Goal: Transaction & Acquisition: Purchase product/service

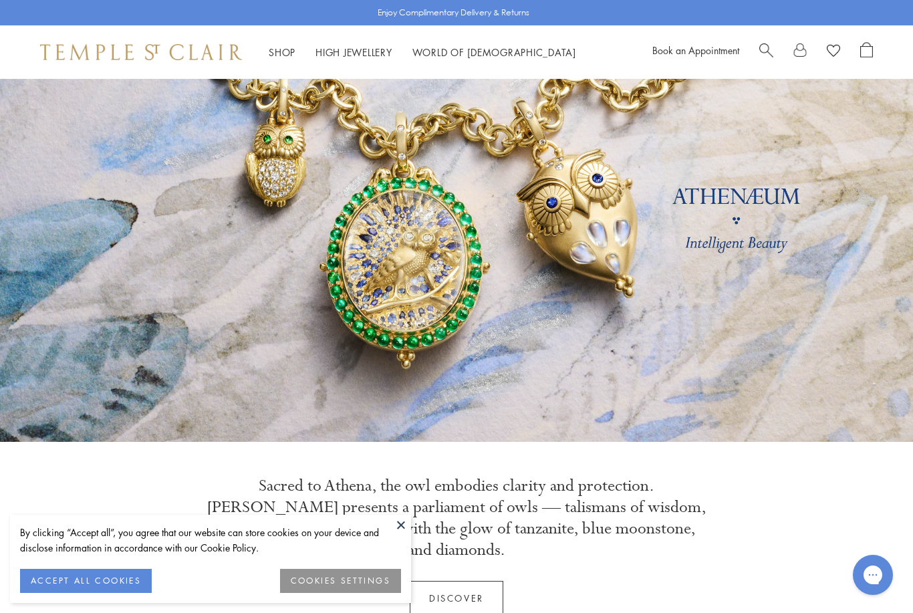
click at [342, 556] on div "By clicking “Accept all”, you agree that our website can store cookies on your …" at bounding box center [210, 547] width 381 height 44
click at [408, 525] on button at bounding box center [401, 525] width 20 height 20
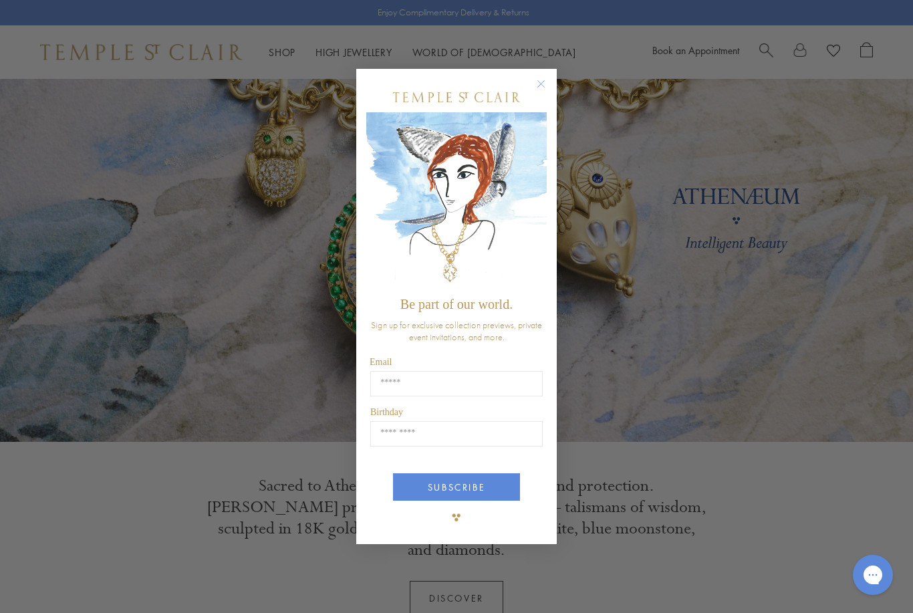
click at [548, 87] on circle "Close dialog" at bounding box center [541, 84] width 16 height 16
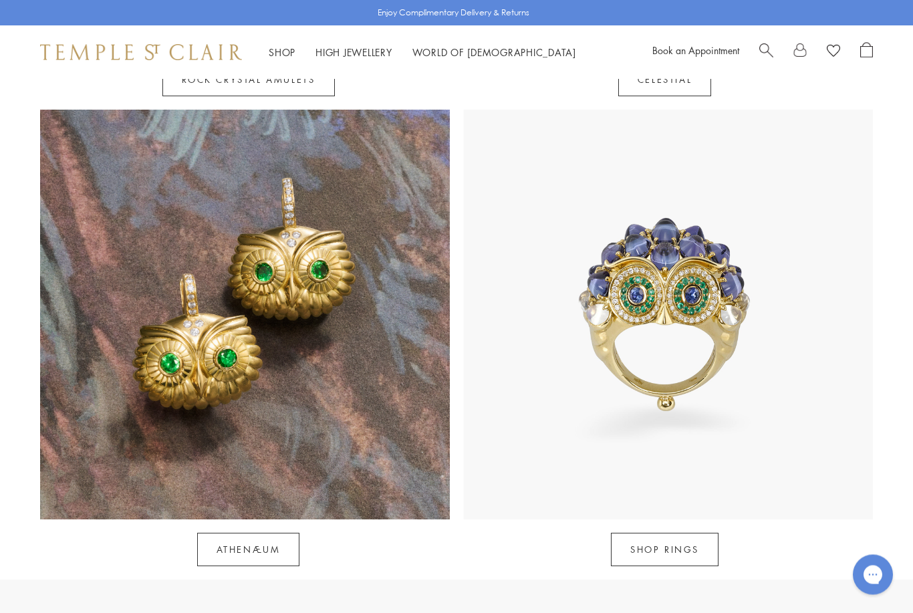
scroll to position [1097, 0]
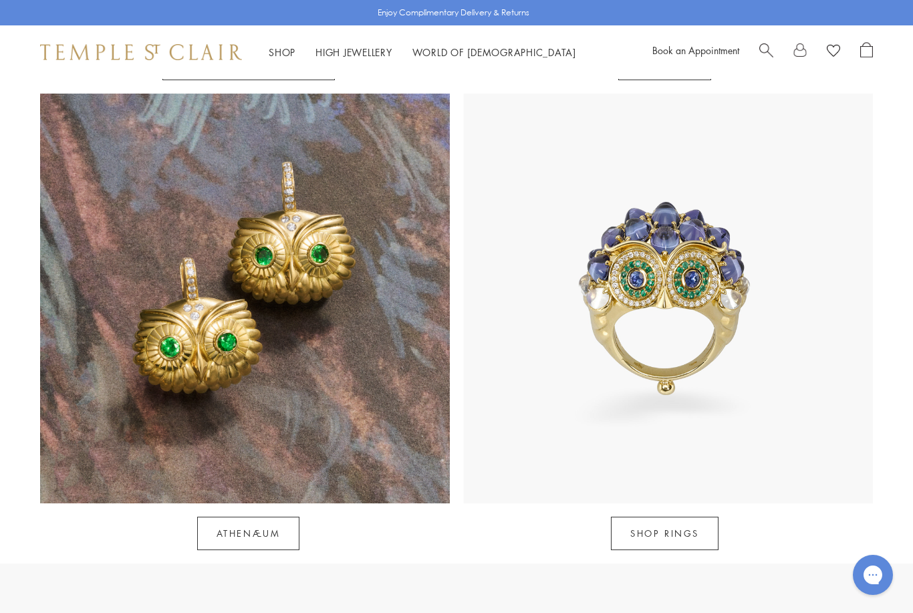
click at [684, 517] on link "SHOP RINGS" at bounding box center [665, 533] width 108 height 33
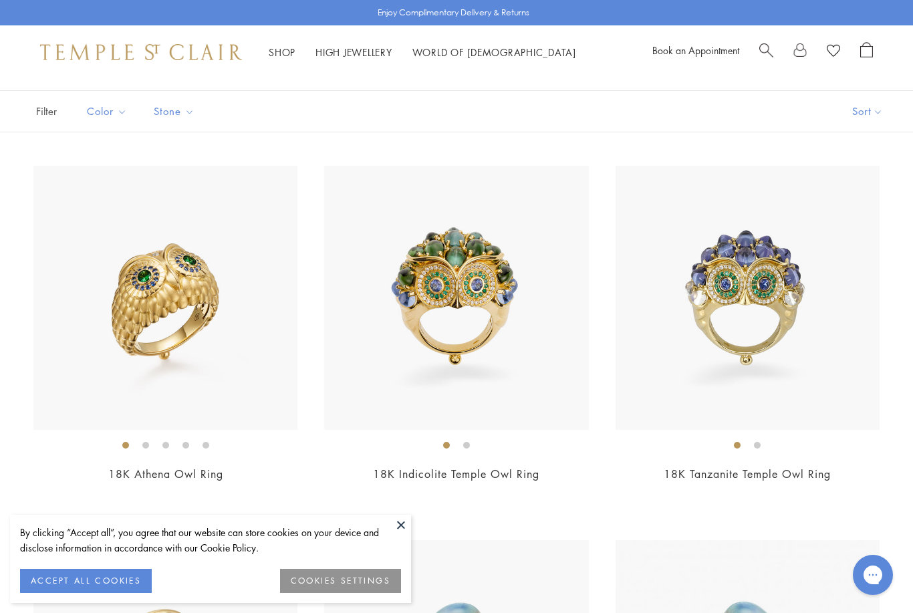
scroll to position [80, 0]
click at [408, 535] on button at bounding box center [401, 525] width 20 height 20
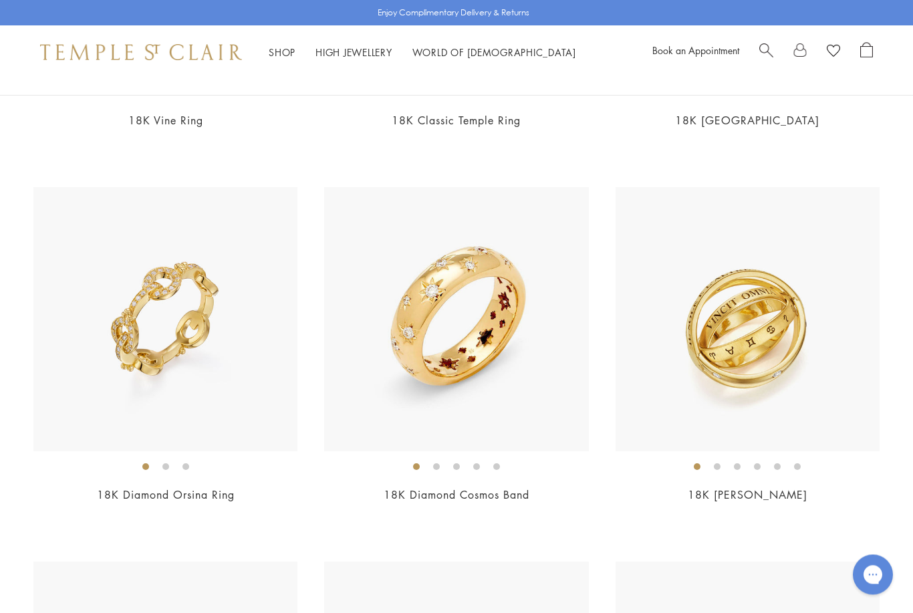
scroll to position [809, 0]
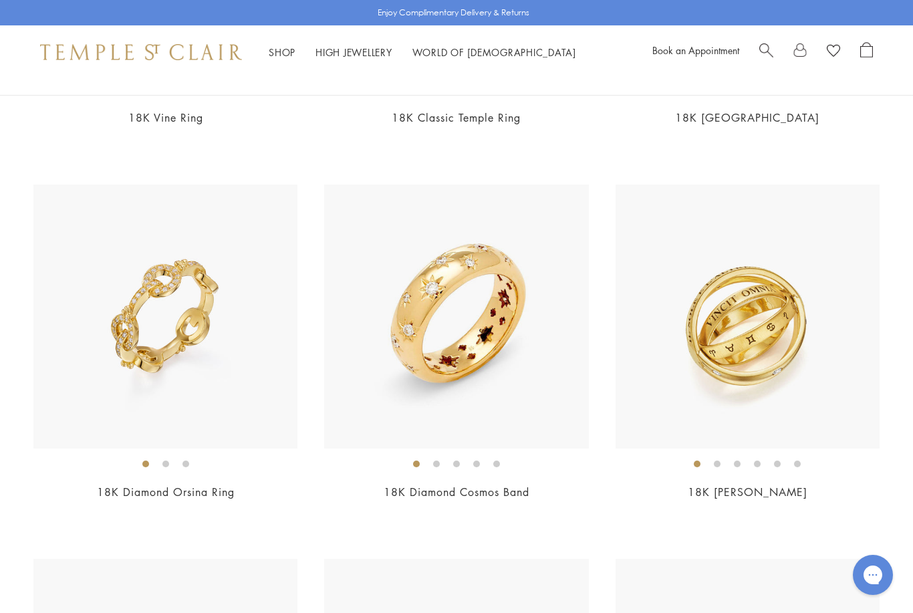
click at [444, 467] on ol at bounding box center [456, 463] width 264 height 17
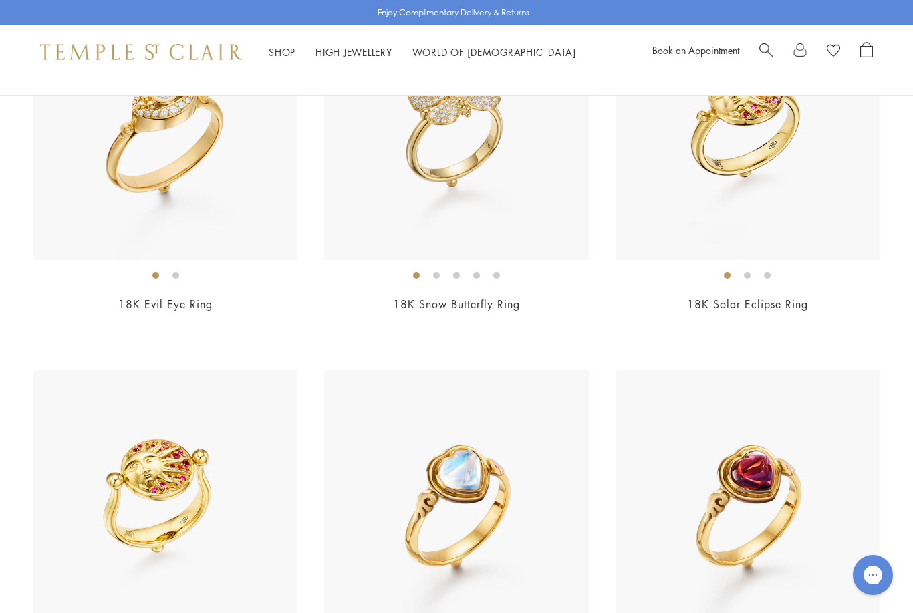
scroll to position [2959, 0]
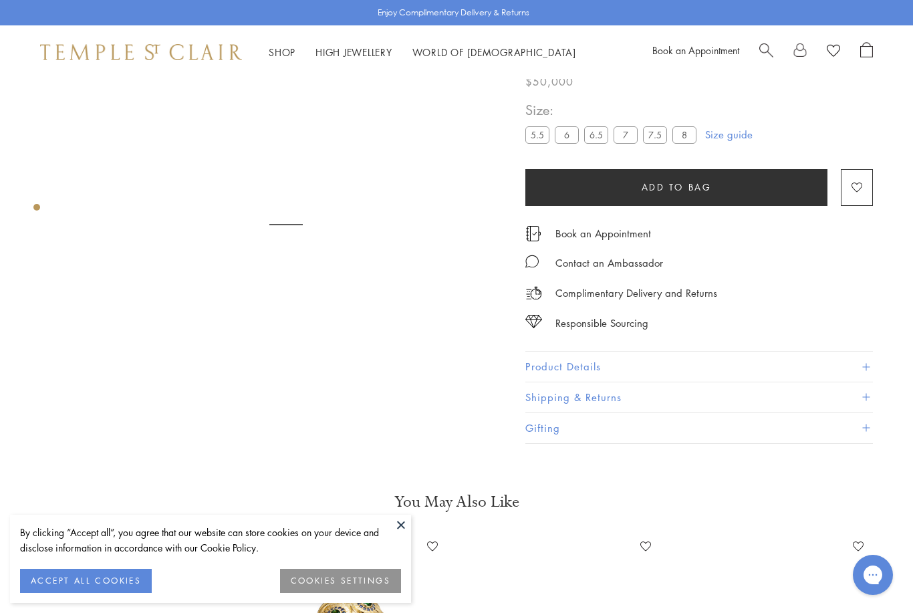
scroll to position [79, 0]
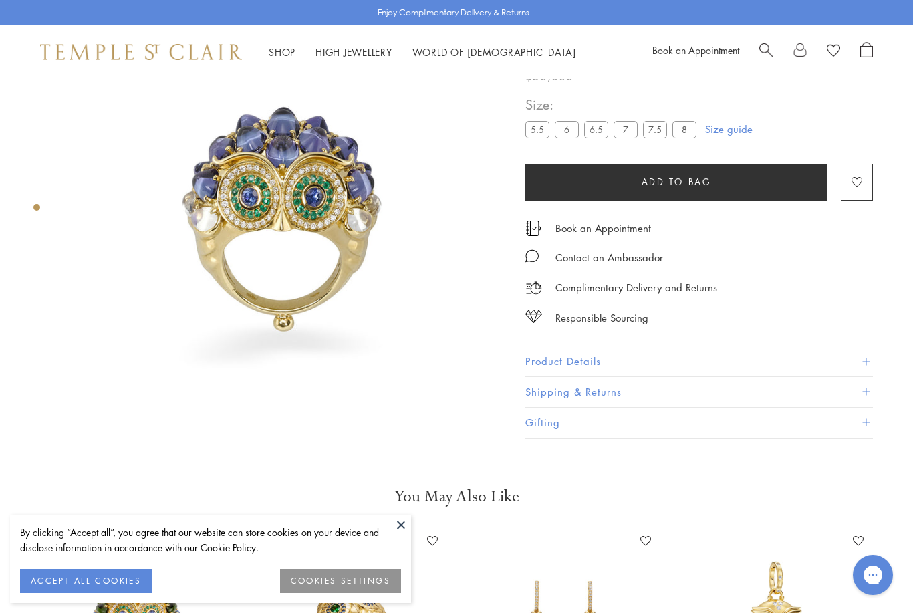
click at [412, 533] on img at bounding box center [350, 624] width 186 height 186
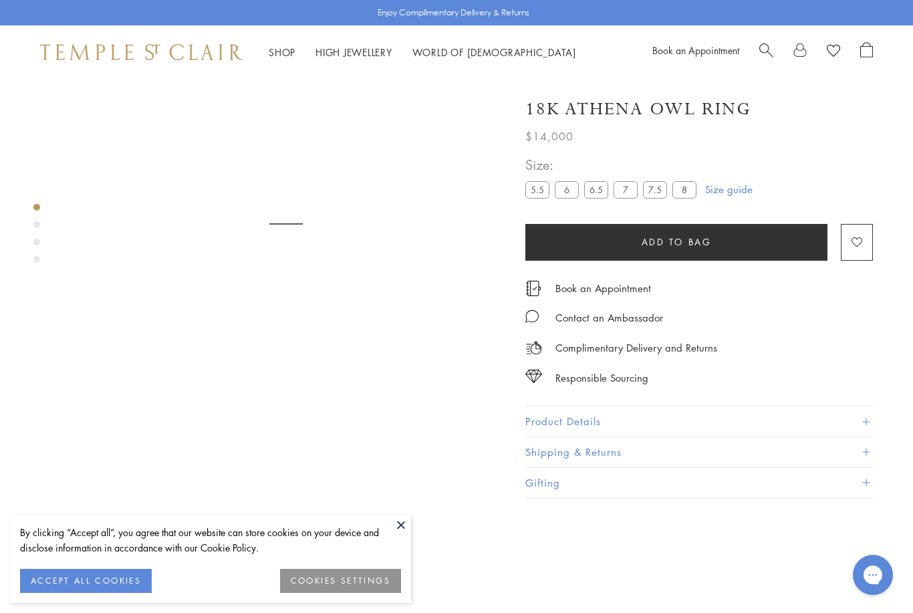
scroll to position [79, 0]
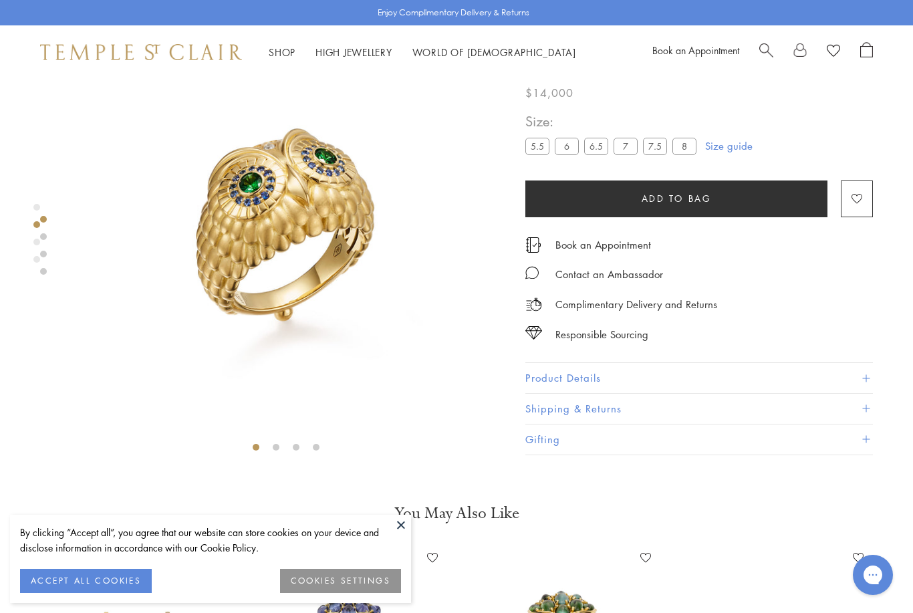
click at [406, 529] on button at bounding box center [401, 525] width 20 height 20
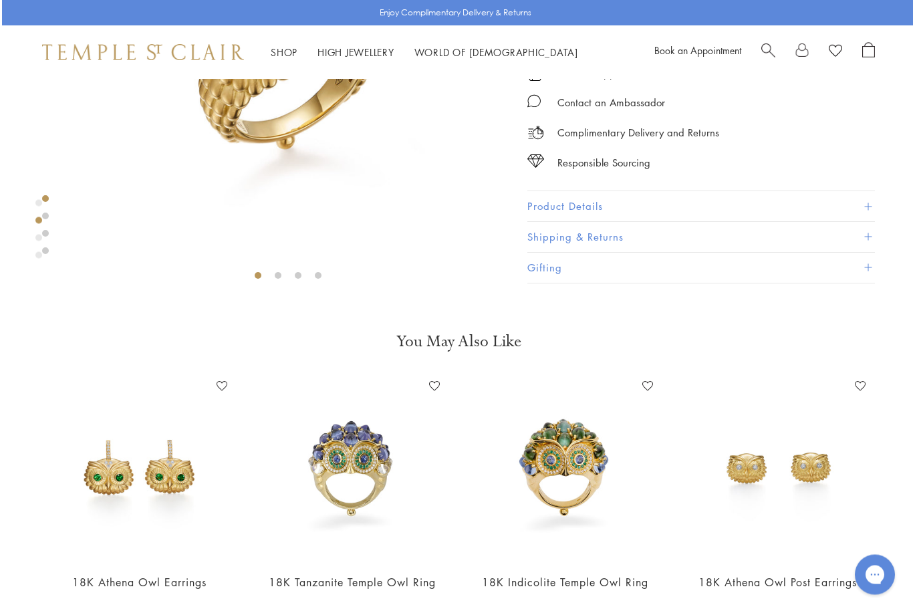
scroll to position [251, 0]
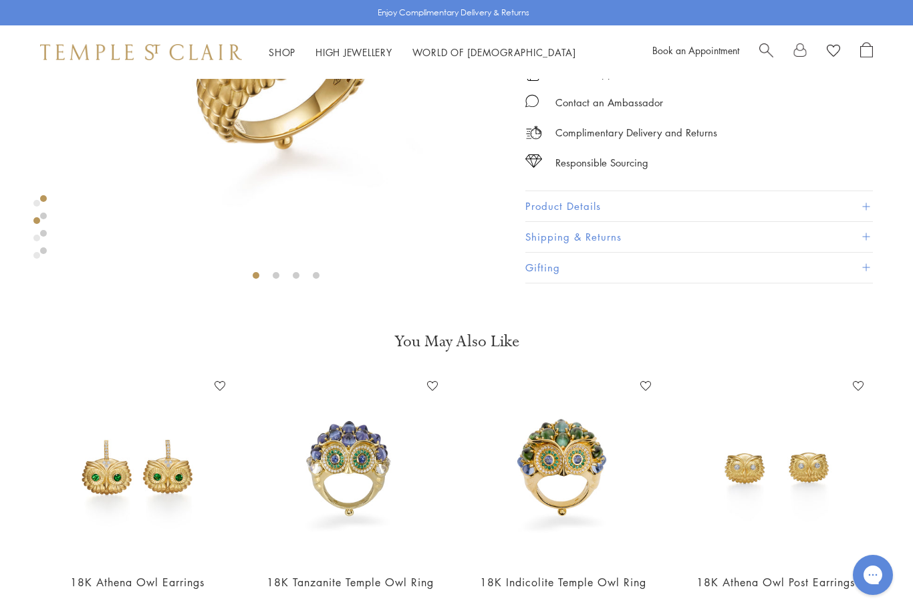
click at [343, 485] on img at bounding box center [350, 469] width 186 height 186
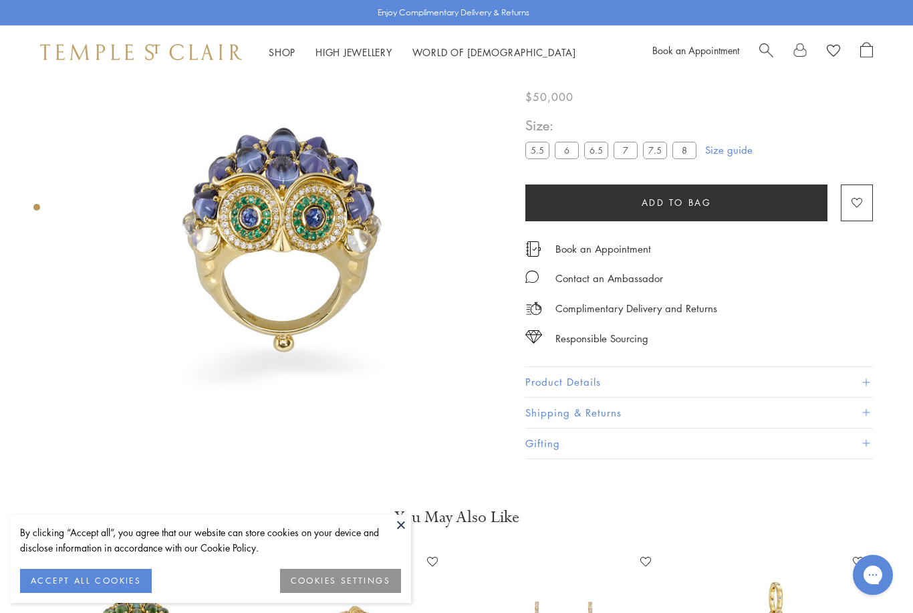
scroll to position [17, 0]
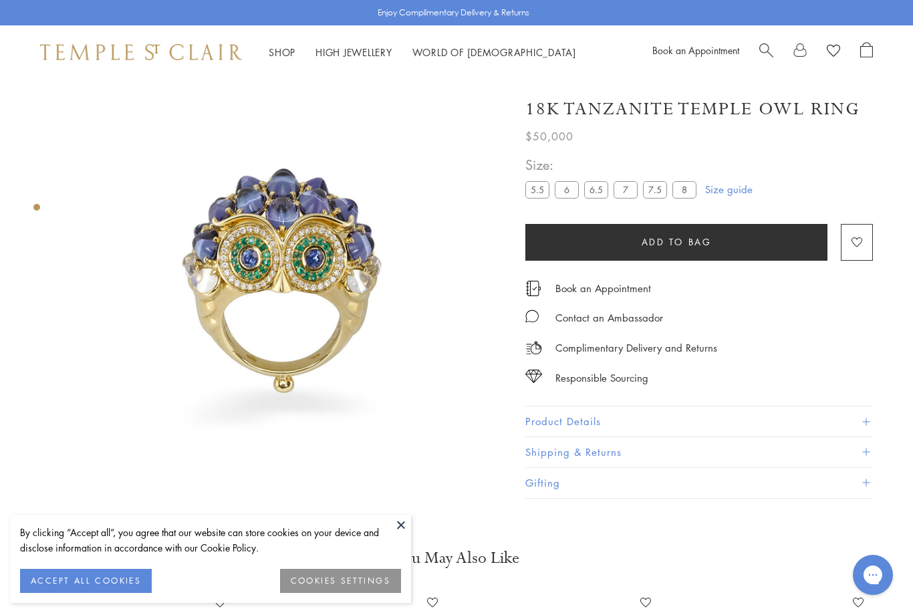
click at [655, 196] on label "7.5" at bounding box center [655, 189] width 24 height 17
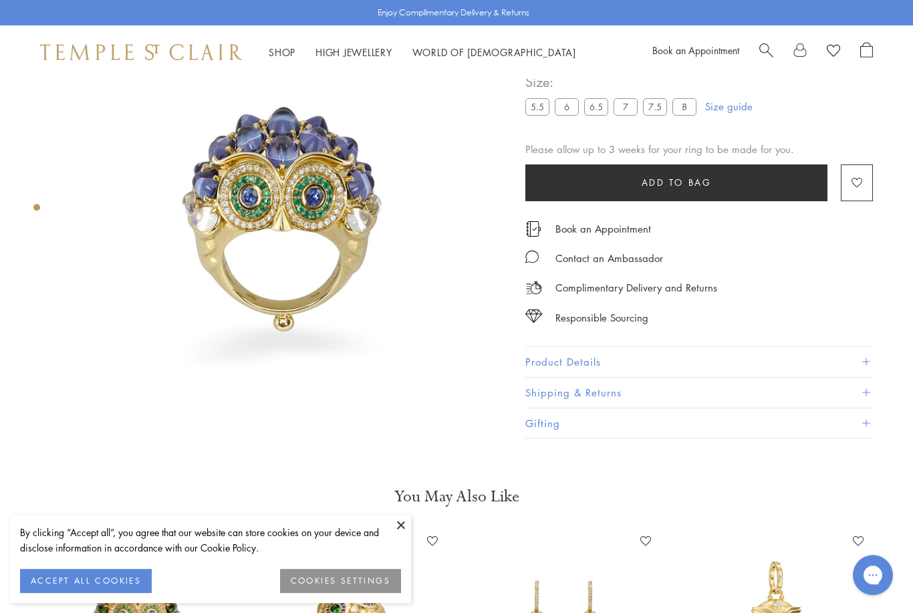
scroll to position [66, 0]
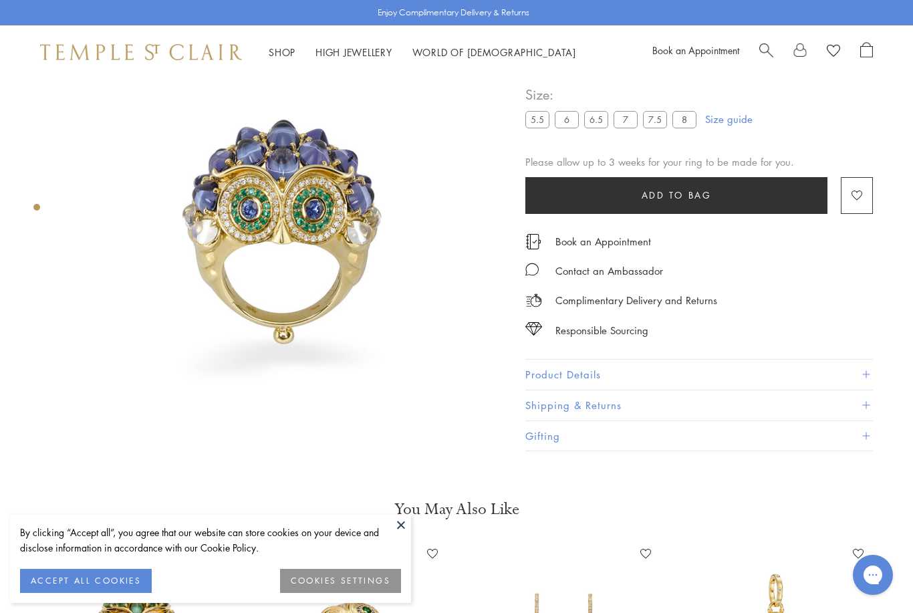
click at [868, 374] on span at bounding box center [865, 374] width 7 height 7
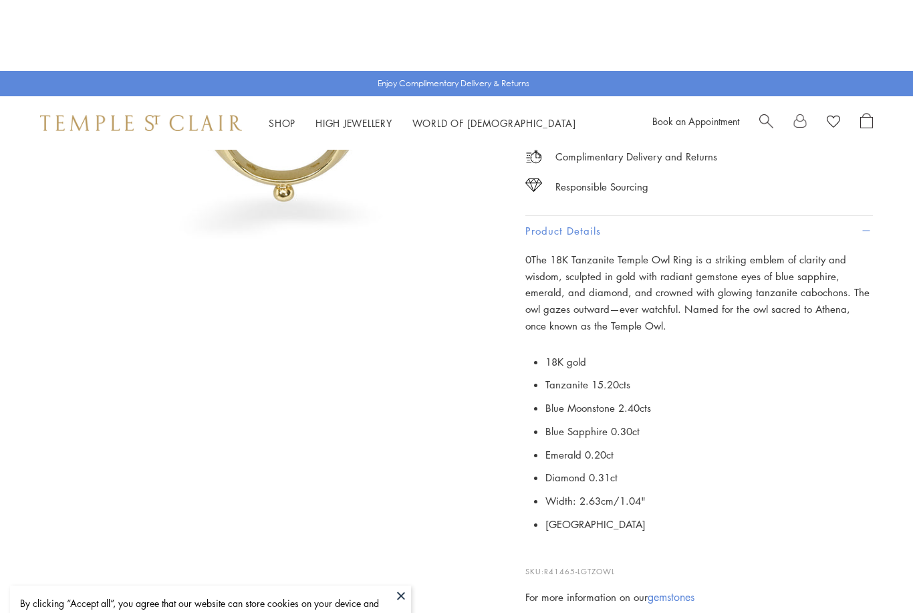
scroll to position [0, 0]
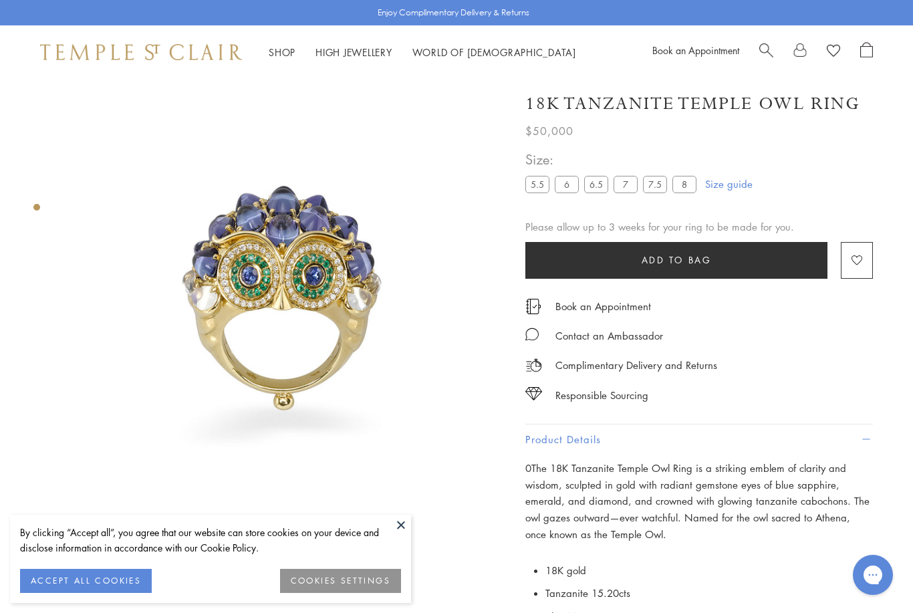
click at [760, 274] on button "Add to bag" at bounding box center [676, 260] width 302 height 37
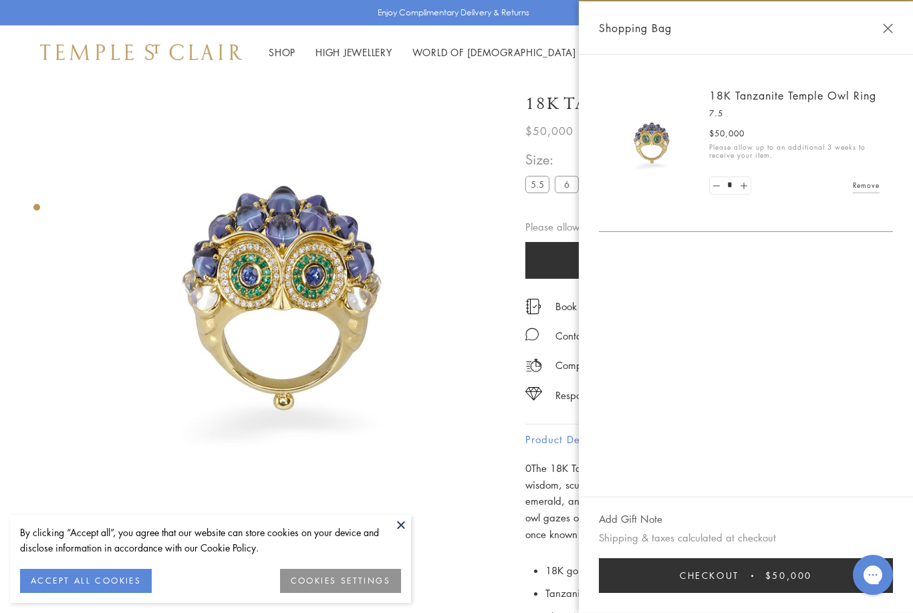
click at [893, 41] on div "Shopping Bag" at bounding box center [746, 27] width 334 height 53
click at [895, 26] on div "Shopping Bag" at bounding box center [746, 27] width 334 height 53
click at [892, 26] on button "Close Shopping Bag" at bounding box center [888, 28] width 10 height 10
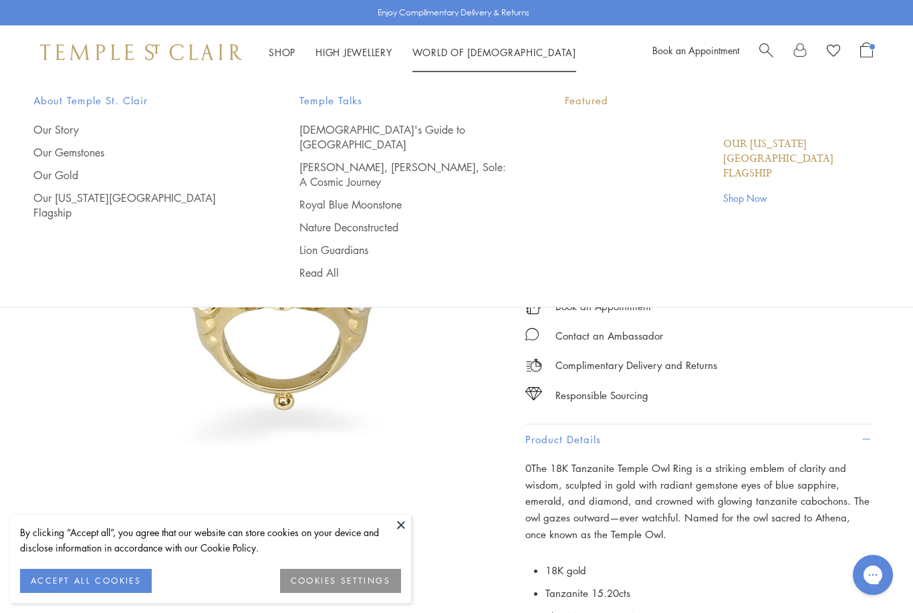
click at [484, 49] on link "World of Temple World of Temple" at bounding box center [494, 51] width 164 height 13
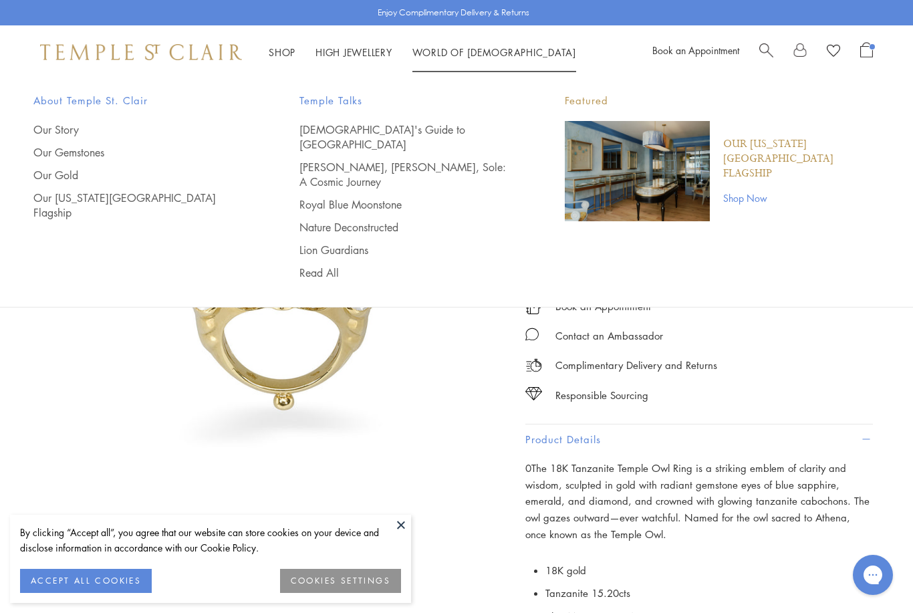
scroll to position [0, 3]
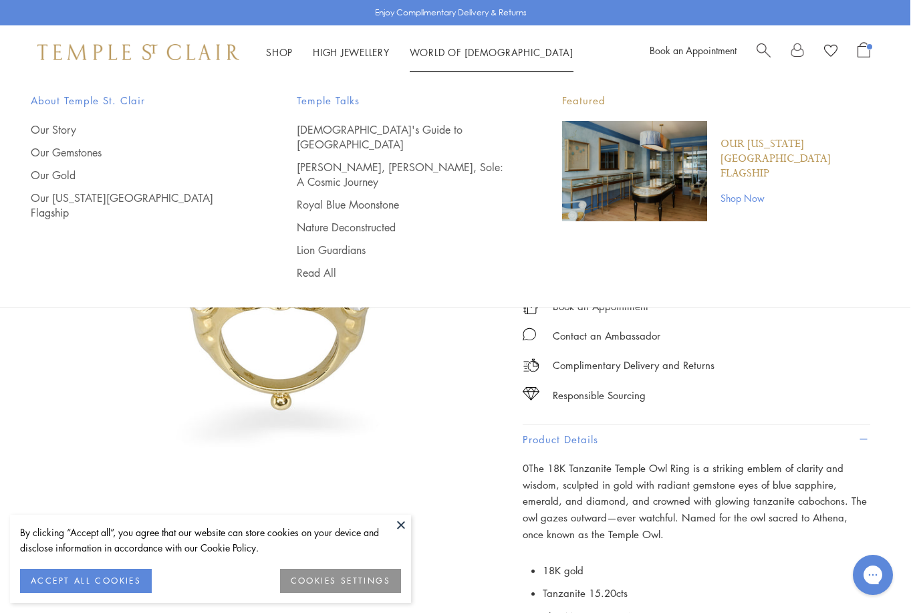
click at [86, 158] on link "Our Gemstones" at bounding box center [137, 152] width 213 height 15
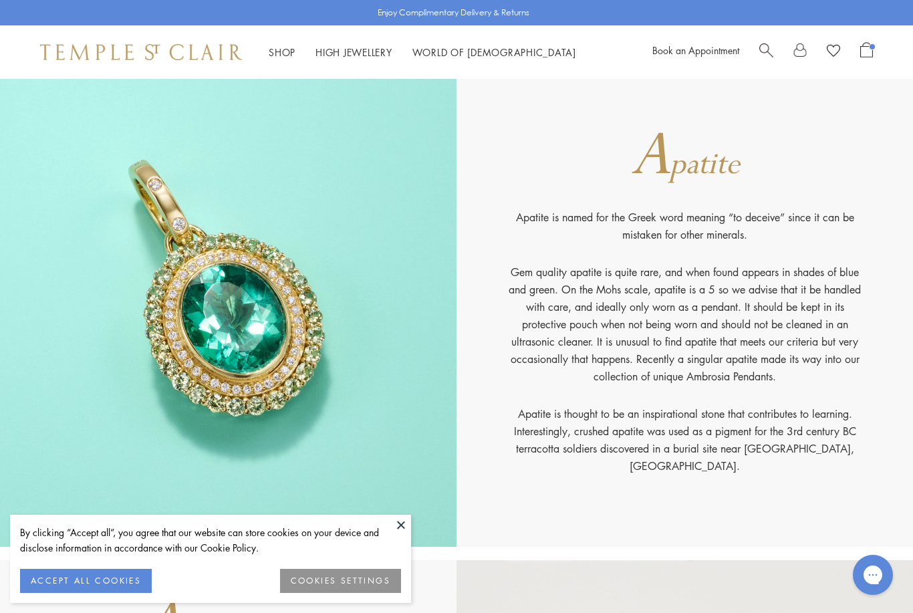
scroll to position [535, 0]
click at [410, 525] on button at bounding box center [401, 525] width 20 height 20
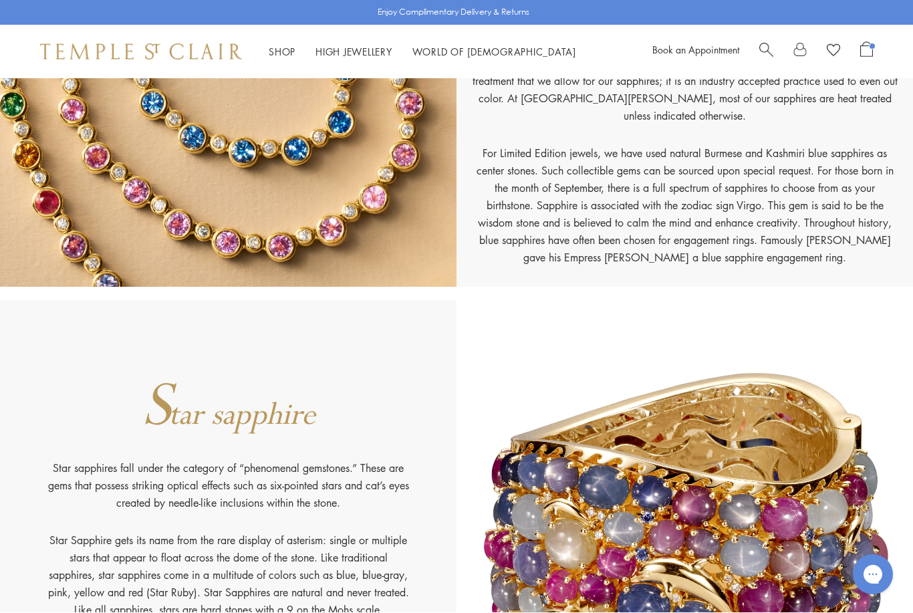
scroll to position [10681, 0]
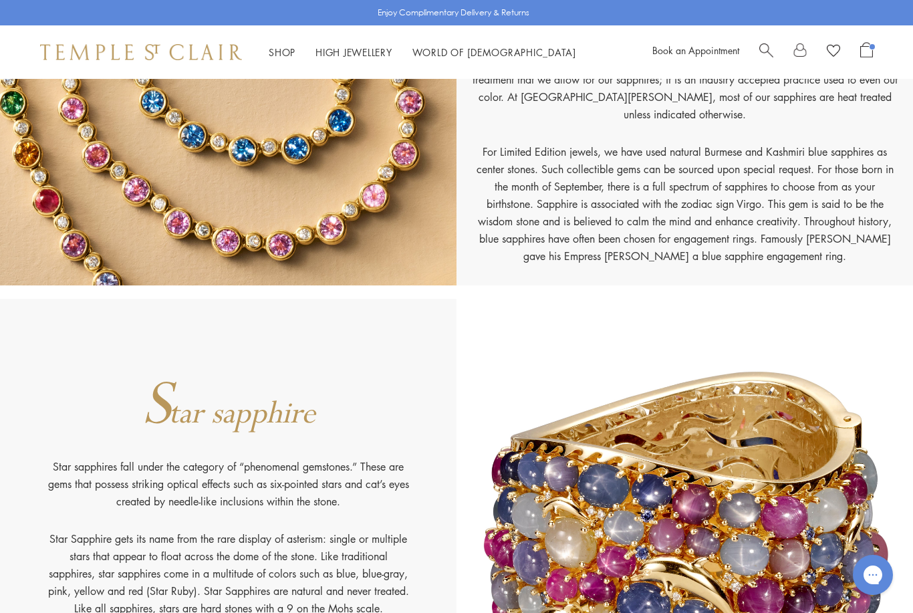
click at [359, 56] on link "High Jewellery High Jewellery" at bounding box center [353, 51] width 77 height 13
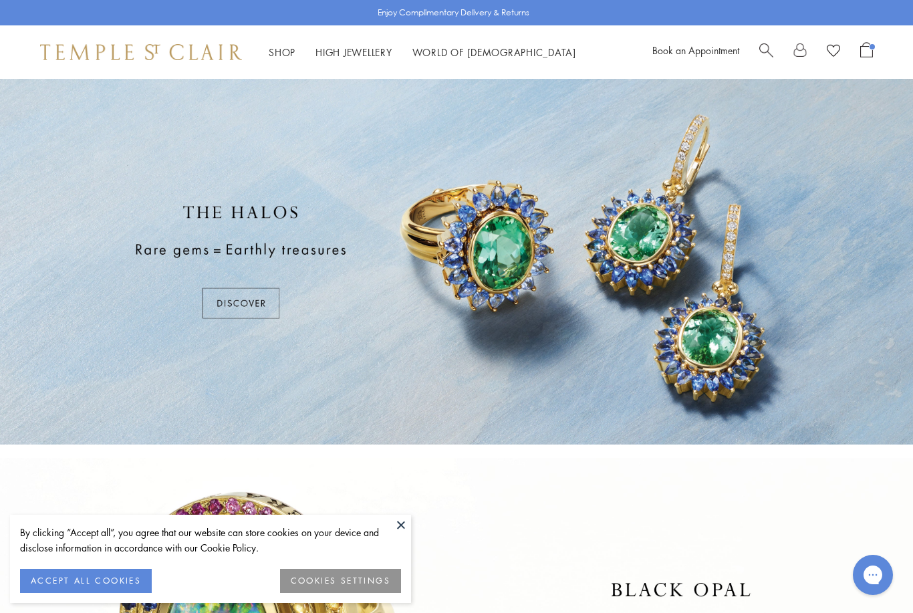
click at [271, 57] on link "Shop Shop" at bounding box center [282, 51] width 27 height 13
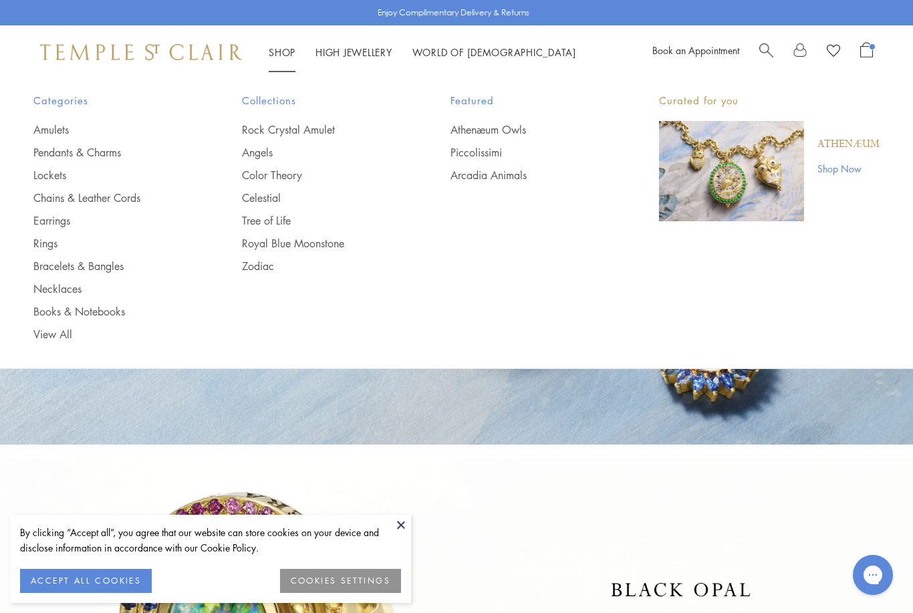
click at [104, 117] on div "Categories Amulets Pendants & Charms Lockets Chains & Leather Cords Earrings Ri…" at bounding box center [110, 216] width 155 height 249
click at [62, 179] on link "Lockets" at bounding box center [110, 175] width 155 height 15
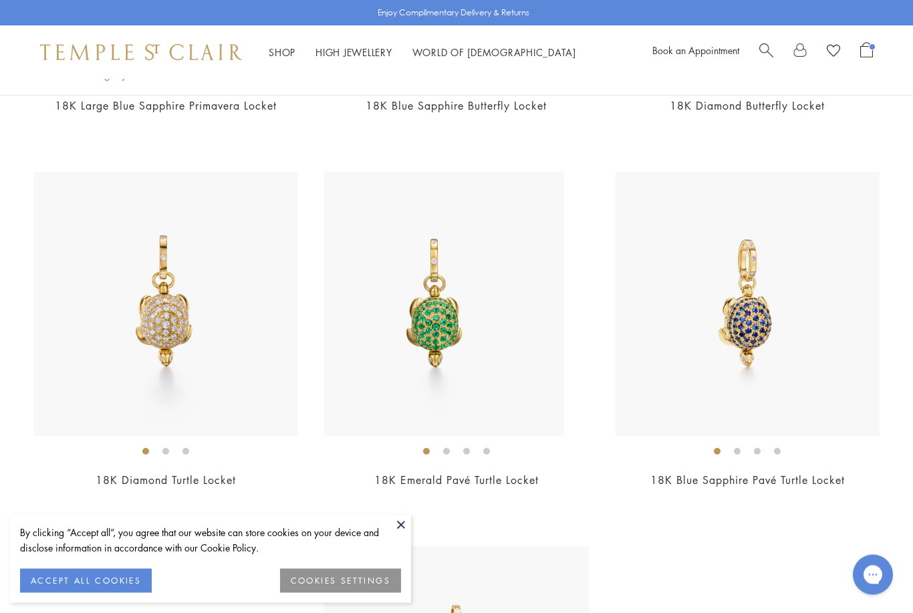
scroll to position [1944, 0]
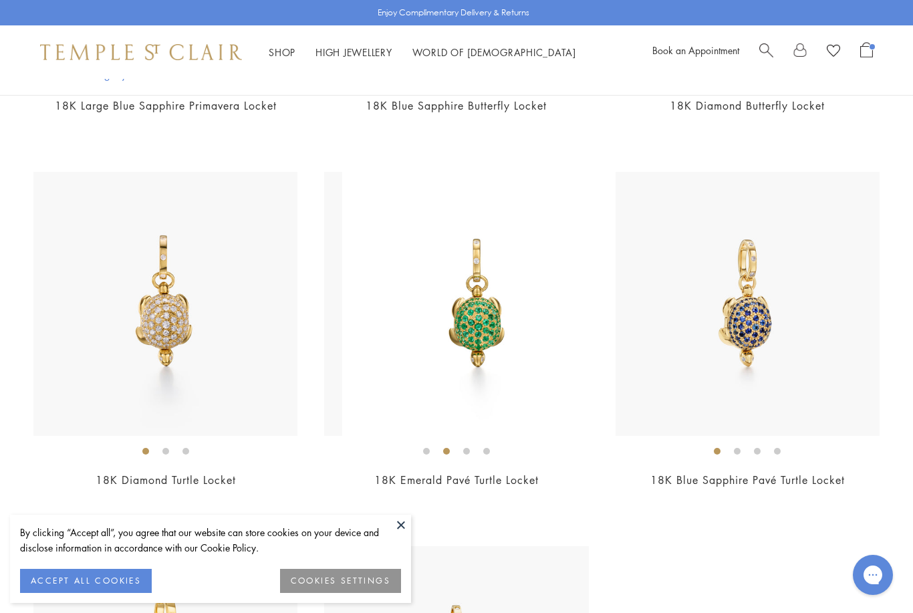
click at [524, 343] on img at bounding box center [474, 304] width 264 height 264
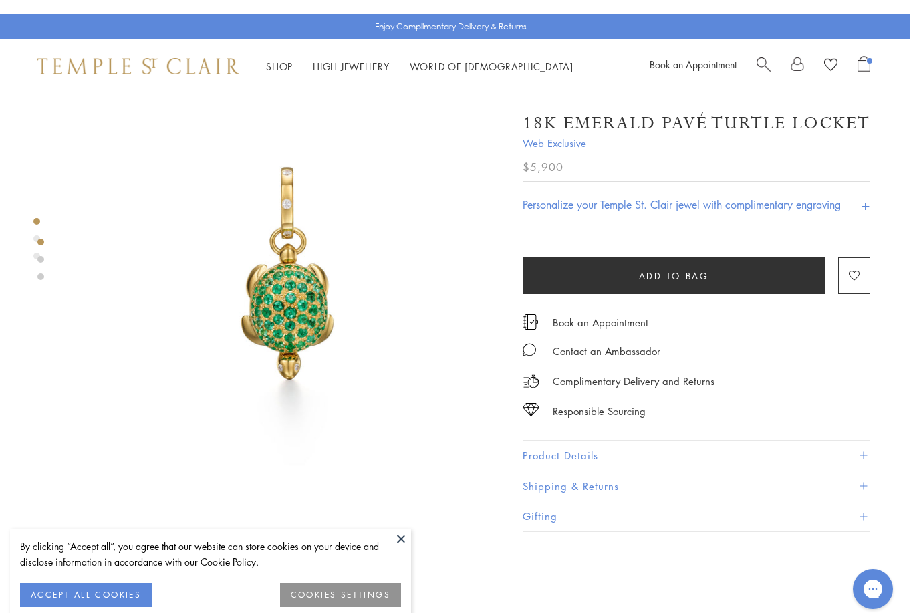
scroll to position [0, 3]
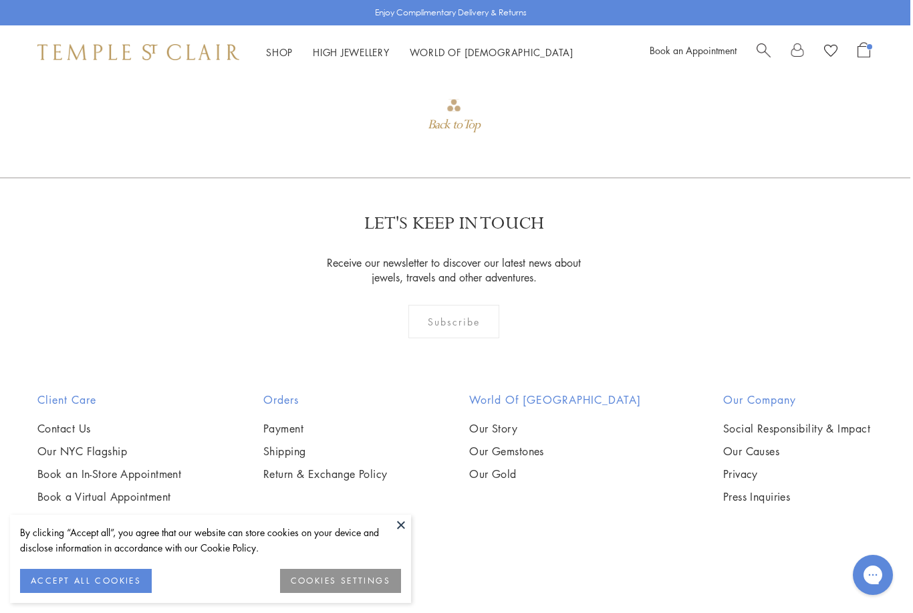
scroll to position [2119, 3]
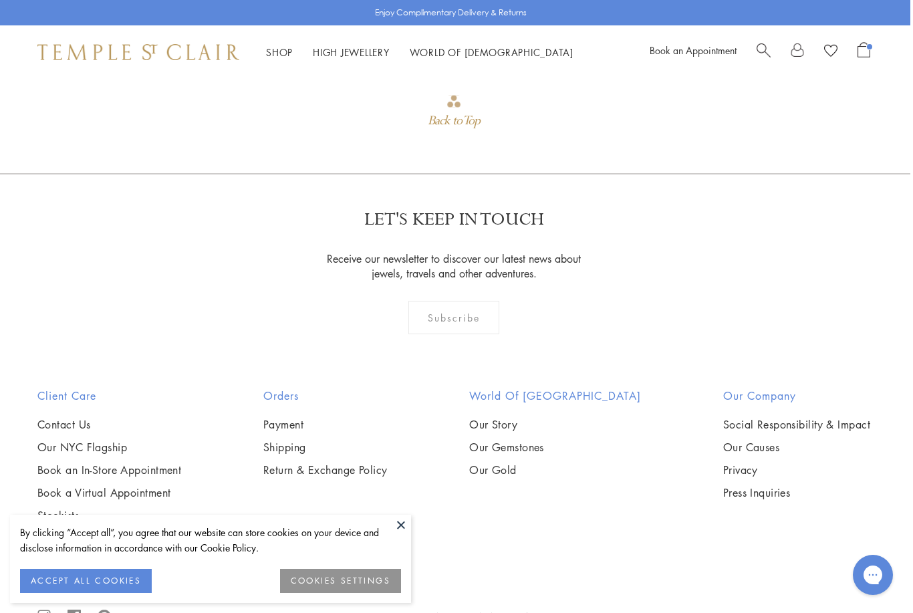
click at [525, 430] on link "Our Story" at bounding box center [555, 424] width 172 height 15
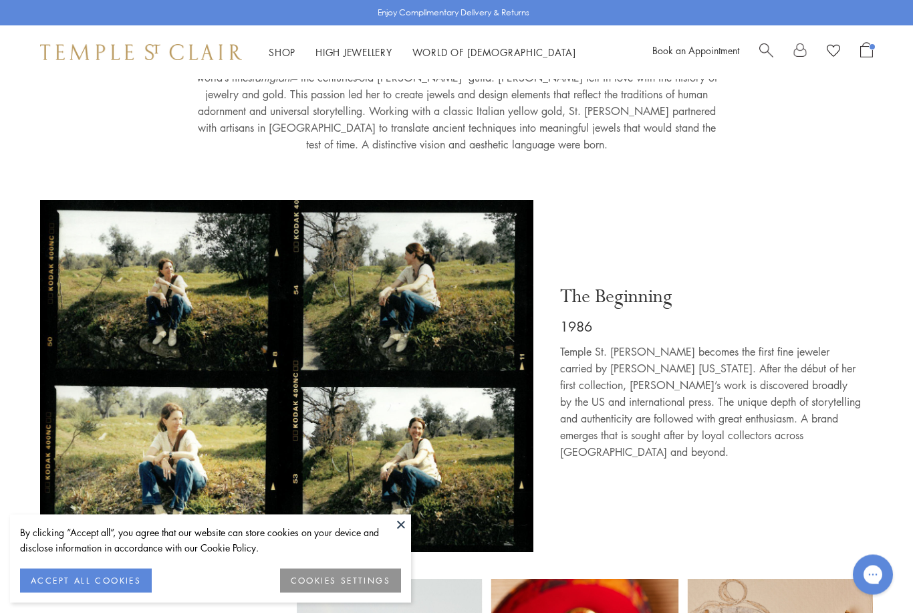
scroll to position [457, 0]
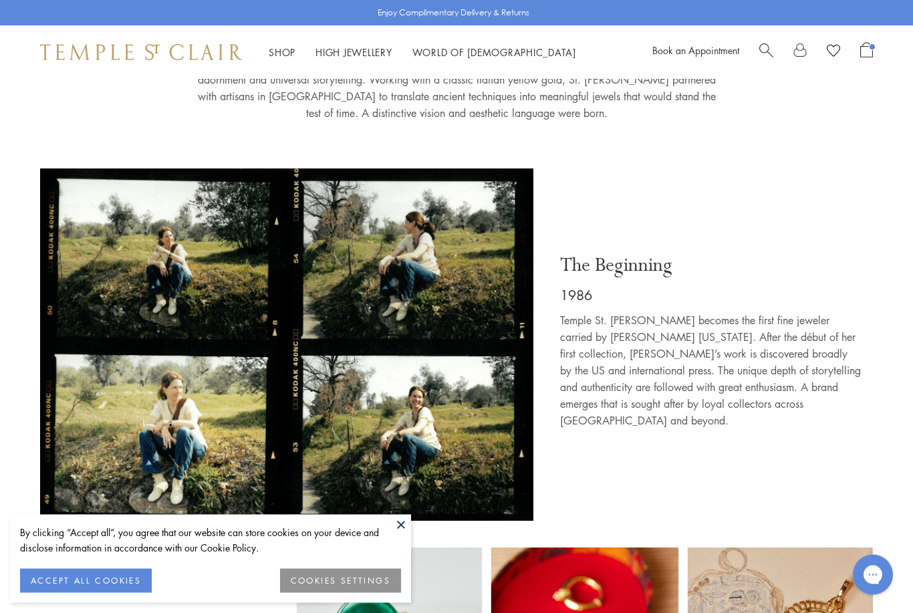
click at [404, 535] on button at bounding box center [401, 525] width 20 height 20
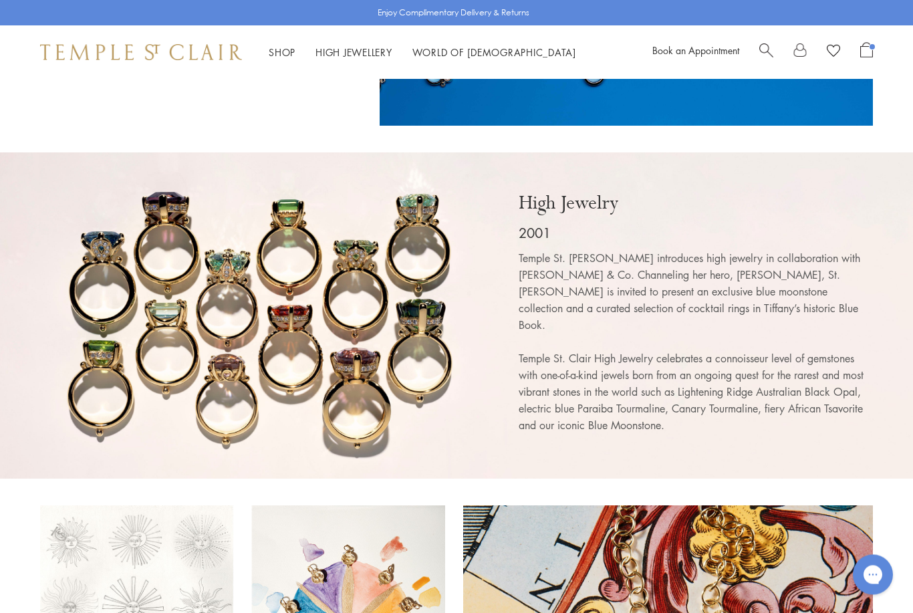
scroll to position [2632, 0]
